Goal: Information Seeking & Learning: Learn about a topic

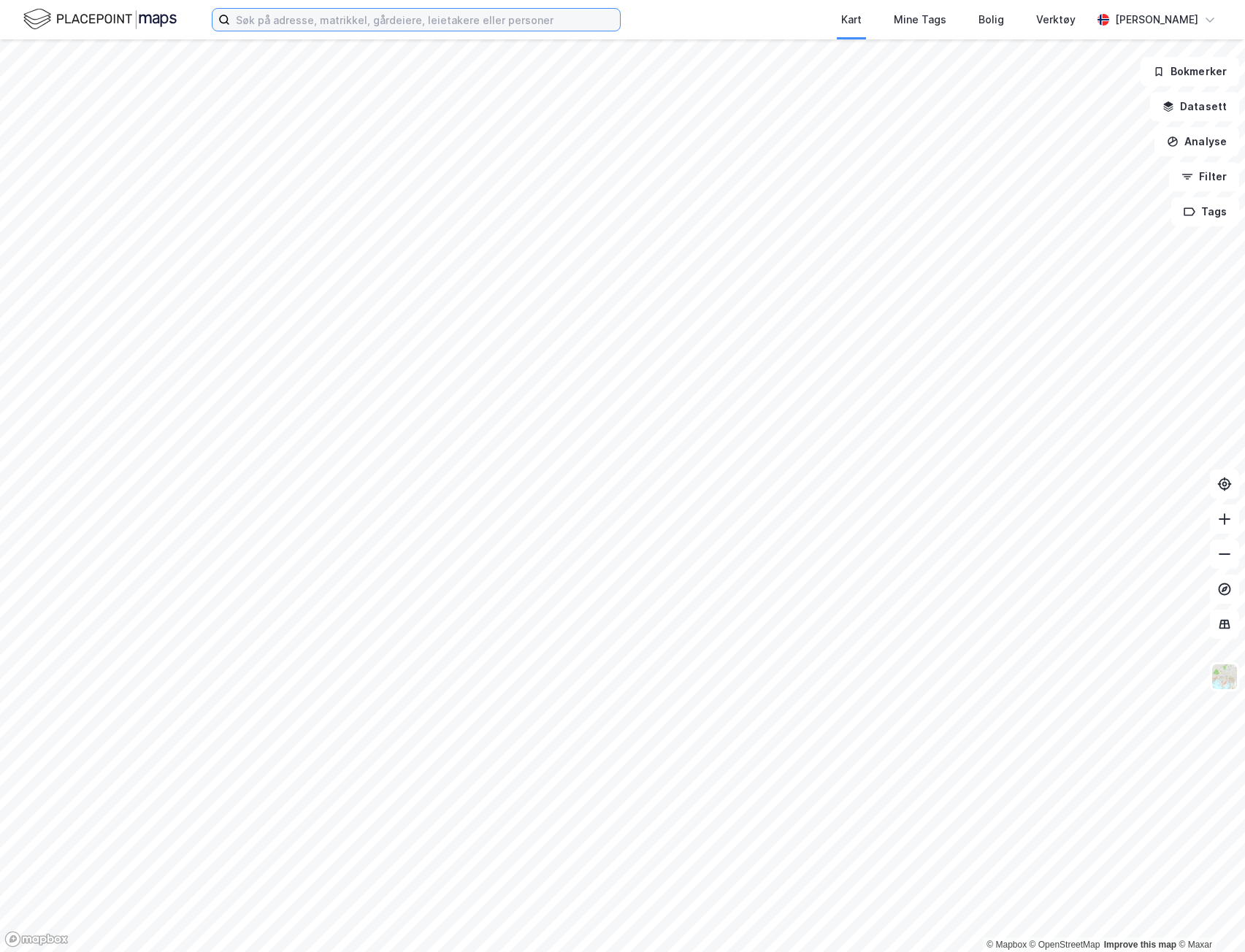
click at [418, 19] on input at bounding box center [425, 20] width 390 height 22
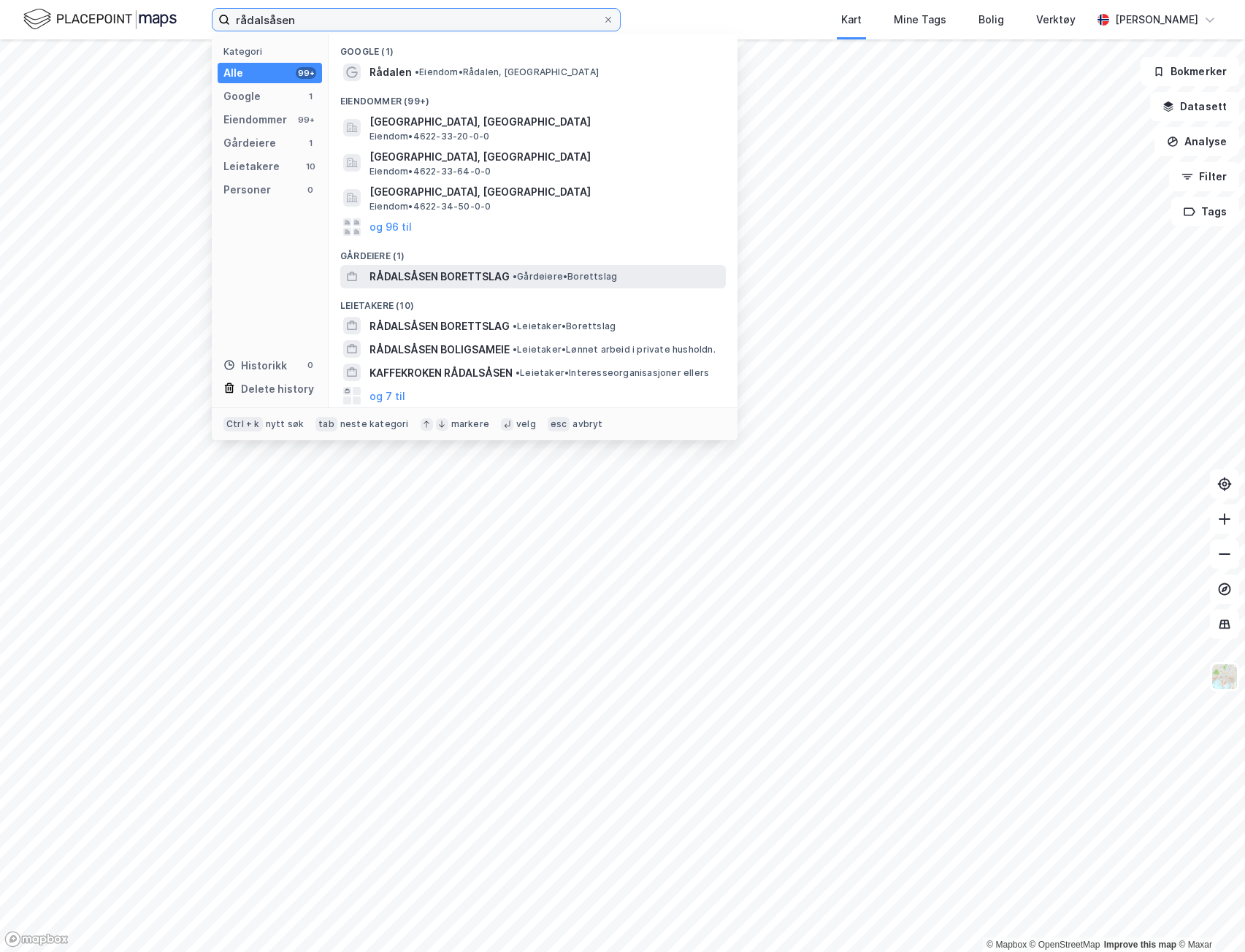
type input "rådalsåsen"
click at [496, 280] on span "RÅDALSÅSEN BORETTSLAG" at bounding box center [439, 277] width 141 height 17
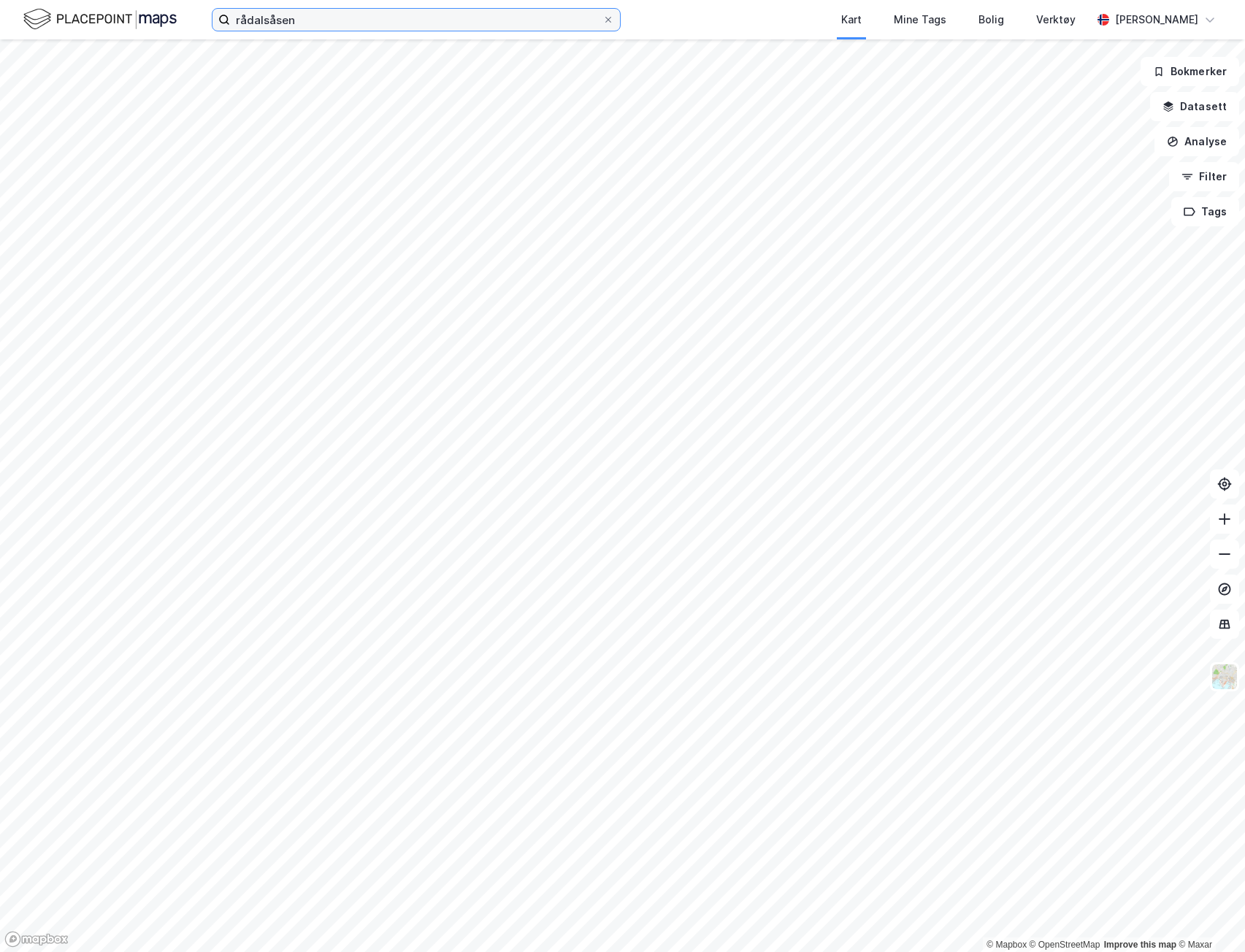
click at [318, 21] on input "rådalsåsen" at bounding box center [416, 20] width 372 height 22
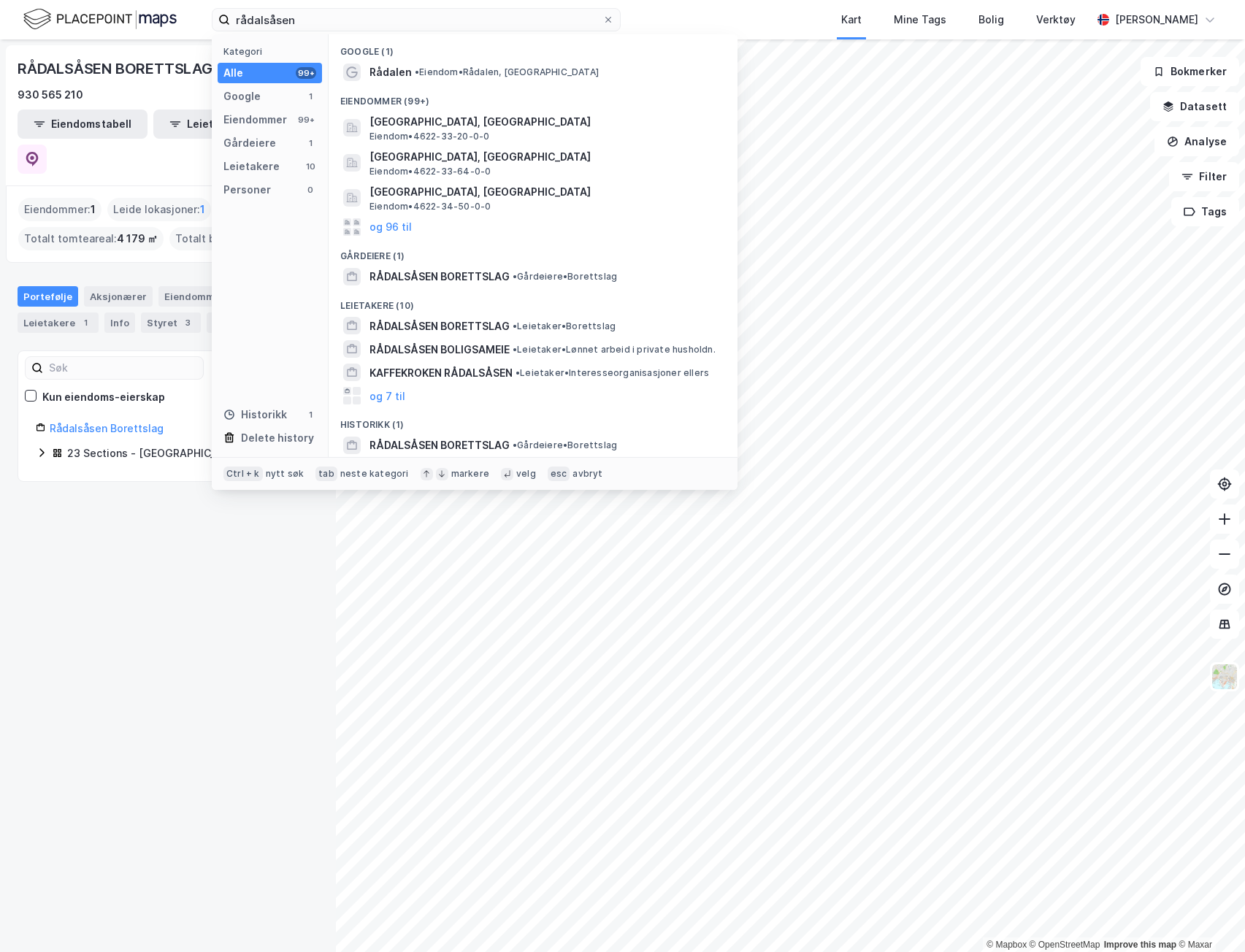
click at [242, 737] on div "RÅDALSÅSEN BORETTSLAG 930 565 210 Eiendomstabell Leietakertabell Eiendommer : 1…" at bounding box center [168, 496] width 336 height 913
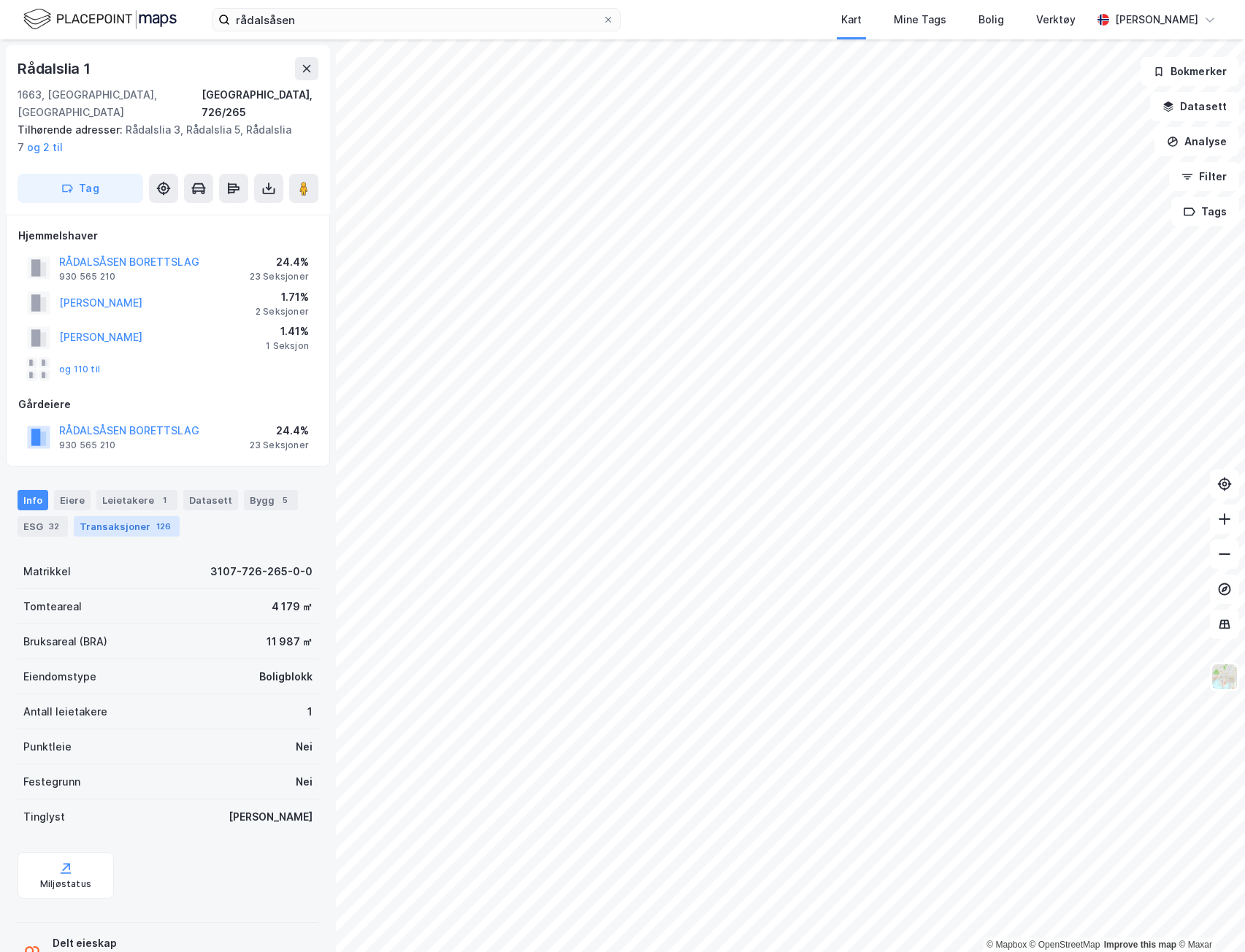
click at [111, 516] on div "Transaksjoner 126" at bounding box center [126, 526] width 106 height 21
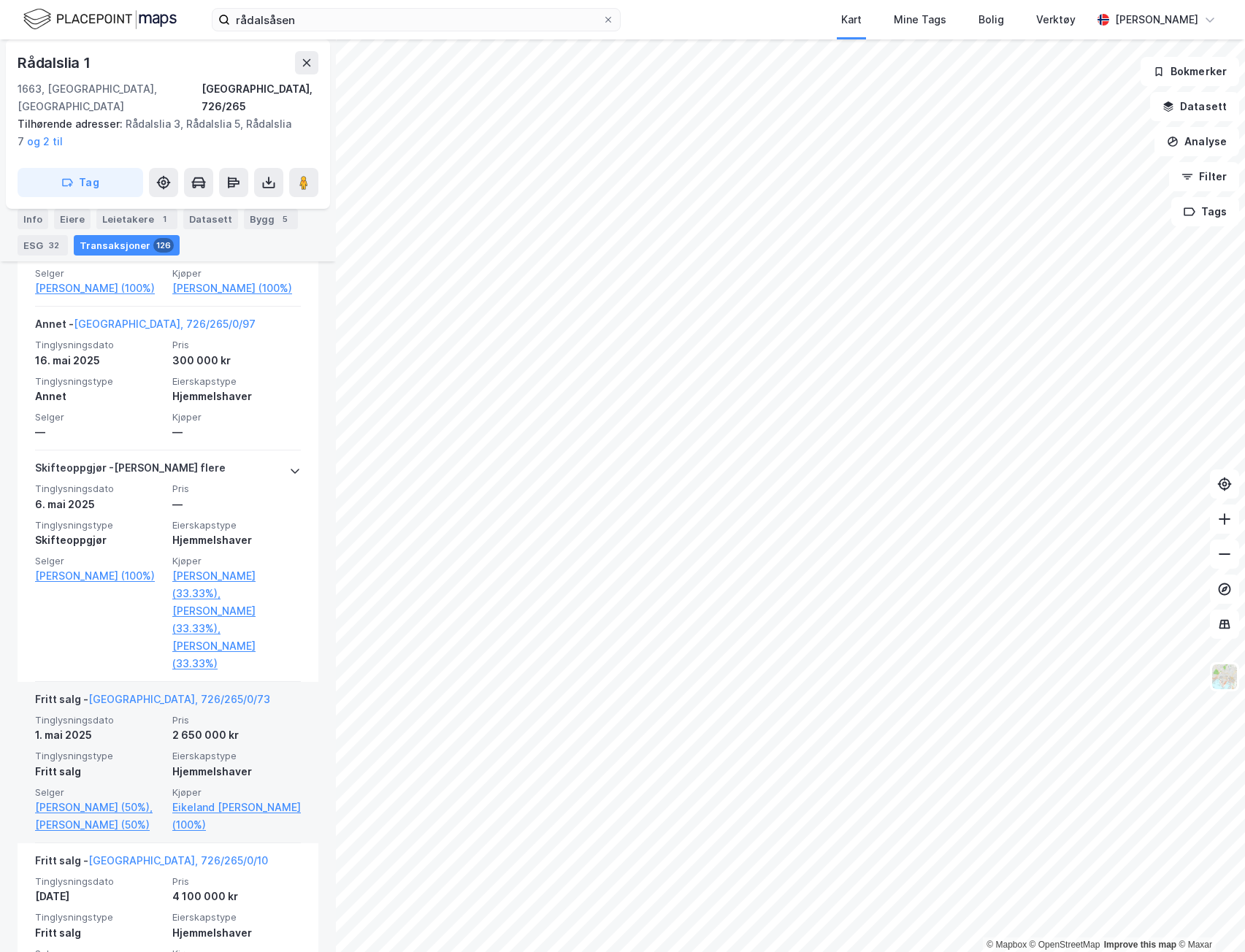
scroll to position [1096, 0]
